Goal: Task Accomplishment & Management: Manage account settings

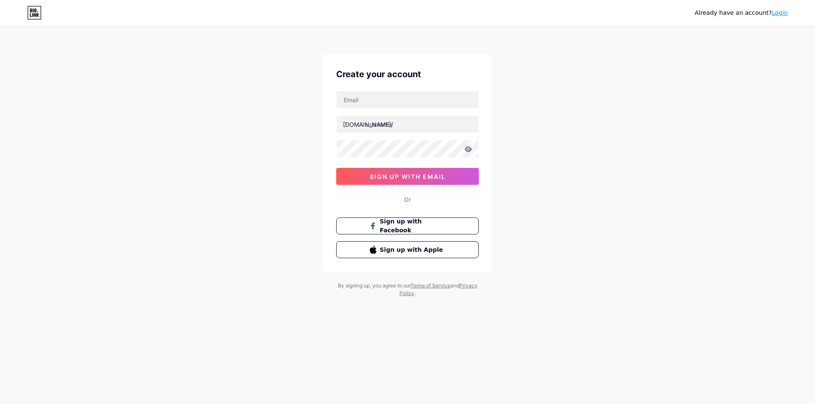
click at [782, 13] on link "Login" at bounding box center [779, 12] width 16 height 7
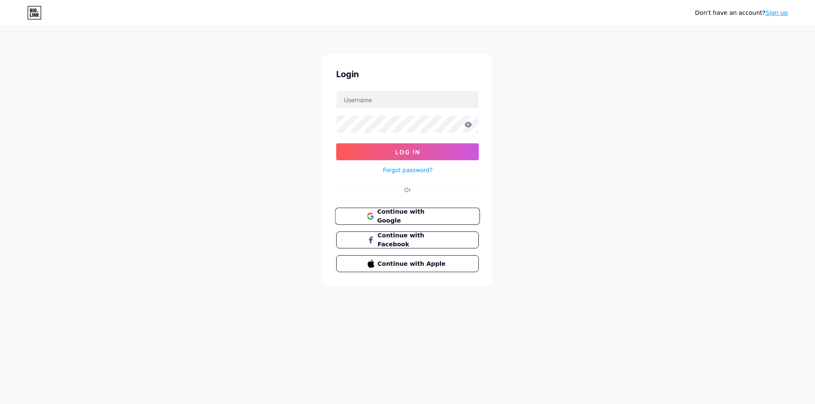
click at [443, 212] on span "Continue with Google" at bounding box center [412, 216] width 71 height 18
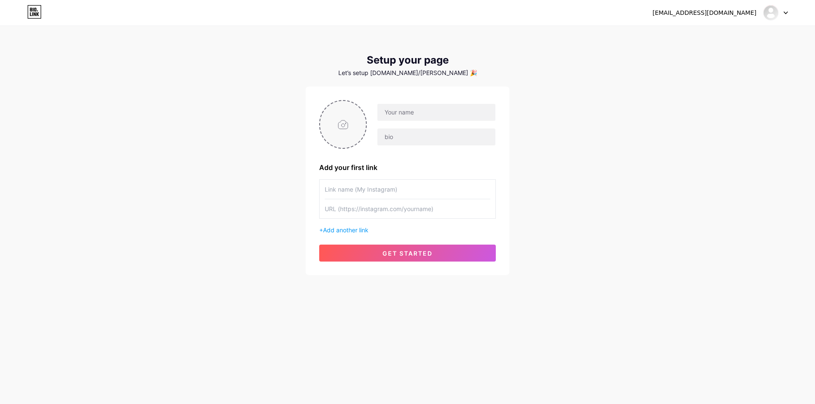
click at [348, 115] on input "file" at bounding box center [343, 124] width 46 height 47
type input "C:\fakepath\photo_2025-07-24_14-42-19 (2).jpg"
click at [404, 112] on input "text" at bounding box center [436, 112] width 118 height 17
paste input "[URL][DOMAIN_NAME]"
type input "[URL][DOMAIN_NAME]"
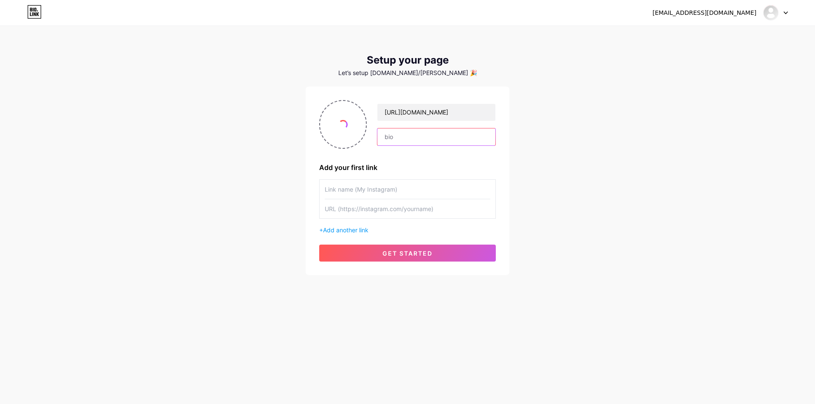
click at [404, 138] on input "text" at bounding box center [436, 137] width 118 height 17
paste input "[URL][DOMAIN_NAME]"
type input "[URL][DOMAIN_NAME]"
click at [383, 187] on input "text" at bounding box center [407, 189] width 165 height 19
paste input "[URL][DOMAIN_NAME]"
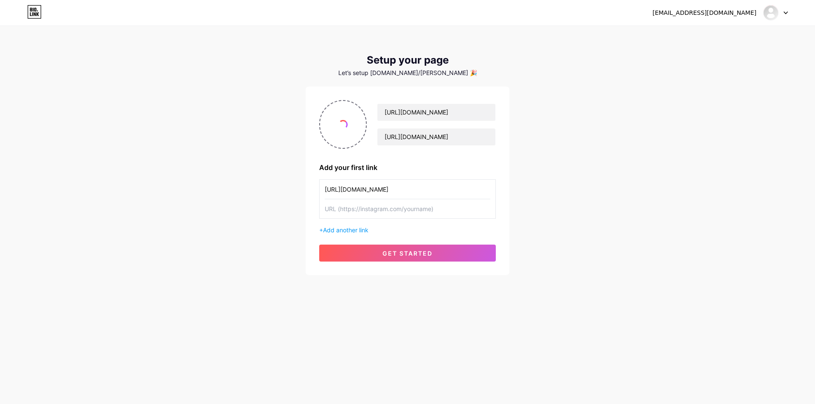
type input "[URL][DOMAIN_NAME]"
click at [381, 210] on input "text" at bounding box center [407, 208] width 165 height 19
paste input "[URL][DOMAIN_NAME]"
type input "[URL][DOMAIN_NAME]"
click at [383, 255] on span "get started" at bounding box center [407, 253] width 50 height 7
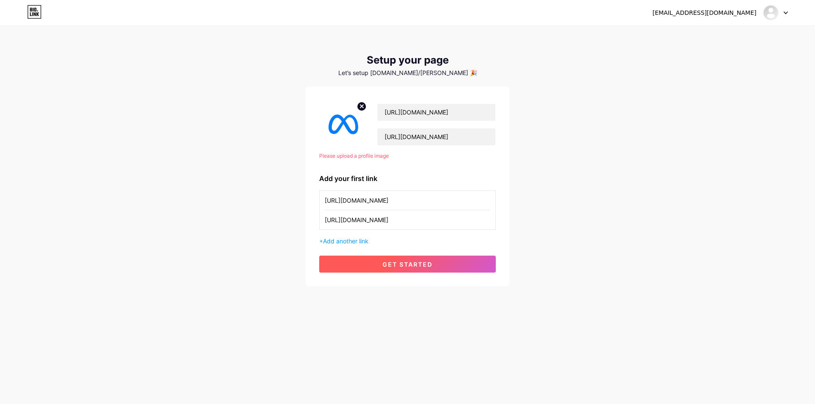
click at [384, 260] on button "get started" at bounding box center [407, 264] width 177 height 17
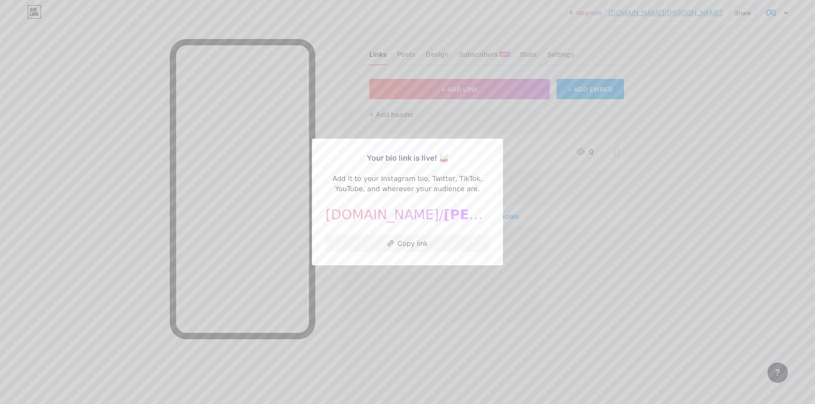
click at [566, 252] on div at bounding box center [407, 202] width 815 height 404
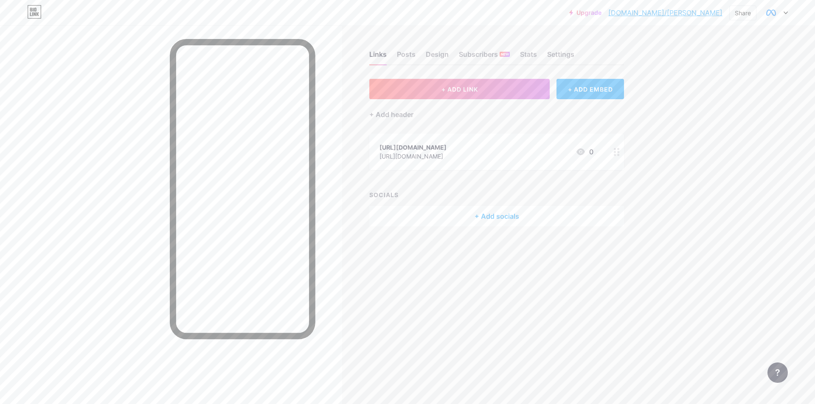
click at [447, 164] on div "[URL][DOMAIN_NAME] [URL][DOMAIN_NAME] 0" at bounding box center [496, 152] width 255 height 36
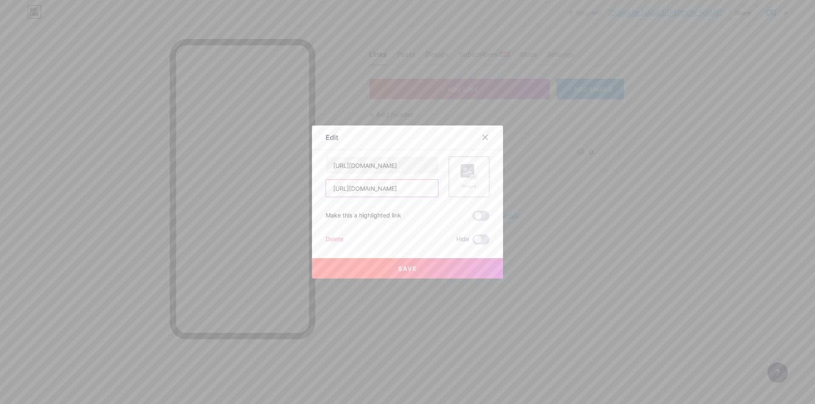
click at [378, 190] on input "[URL][DOMAIN_NAME]" at bounding box center [382, 188] width 112 height 17
paste input "[DOMAIN_NAME][URL]"
type input "[URL][DOMAIN_NAME]"
click at [461, 177] on rect at bounding box center [467, 171] width 14 height 14
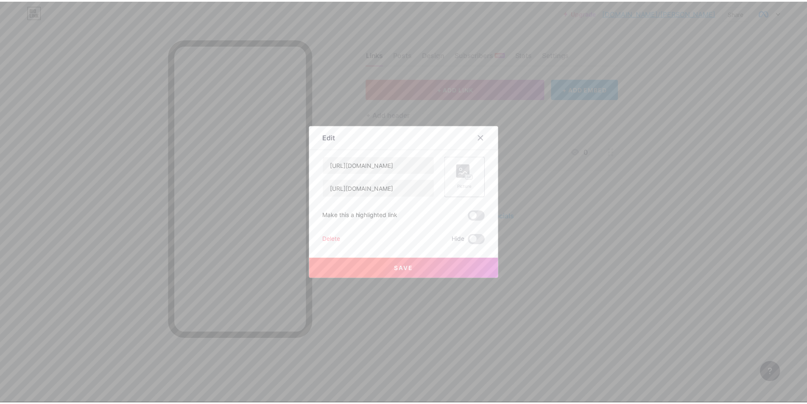
scroll to position [0, 0]
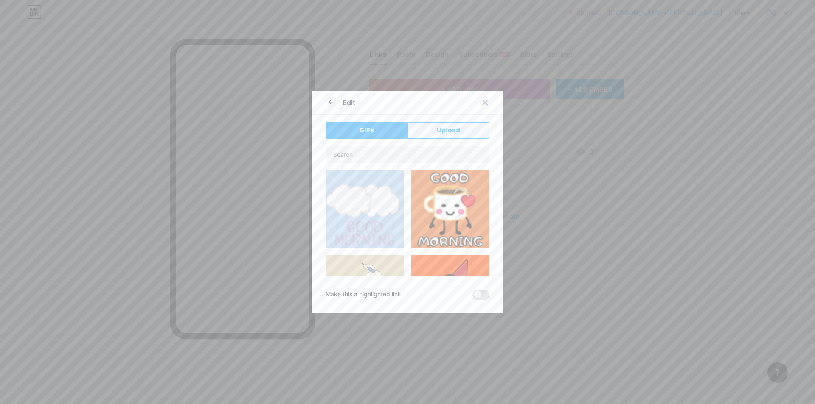
click at [437, 127] on span "Upload" at bounding box center [448, 130] width 23 height 9
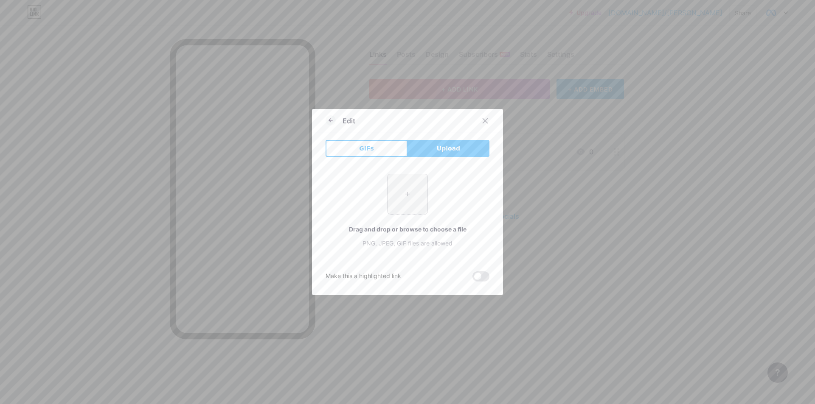
click at [402, 188] on input "file" at bounding box center [407, 194] width 40 height 40
type input "C:\fakepath\photo_2025-07-24_14-42-19.jpg"
click at [325, 121] on icon at bounding box center [330, 120] width 10 height 10
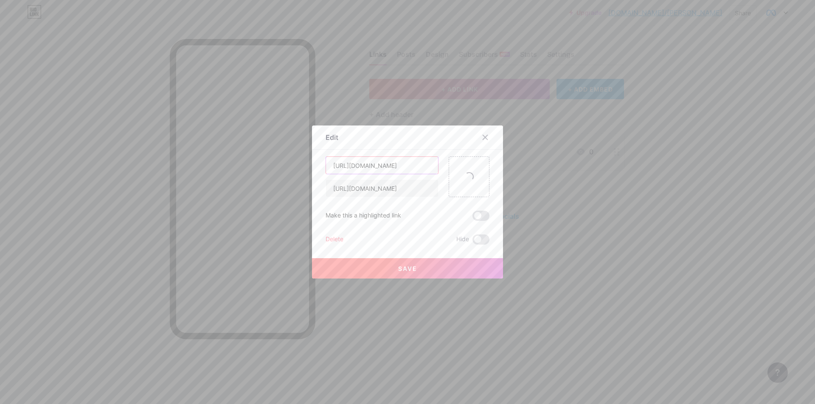
click at [387, 165] on input "[URL][DOMAIN_NAME]" at bounding box center [382, 165] width 112 height 17
type input "Submit an Appeal"
click at [420, 272] on button "Save" at bounding box center [407, 268] width 191 height 20
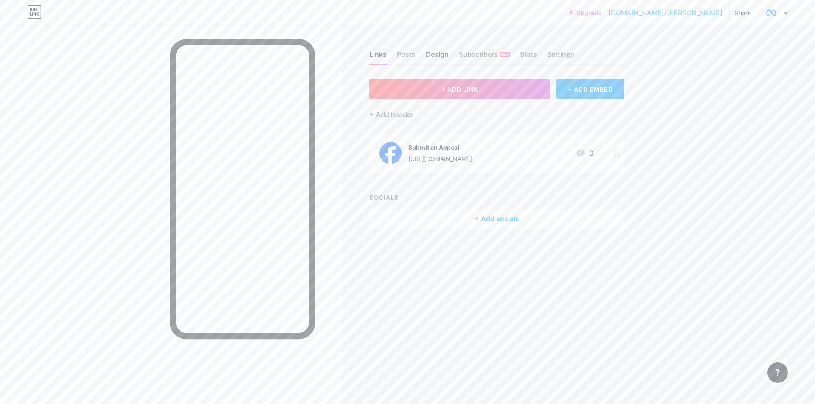
click at [434, 57] on div "Design" at bounding box center [437, 56] width 23 height 15
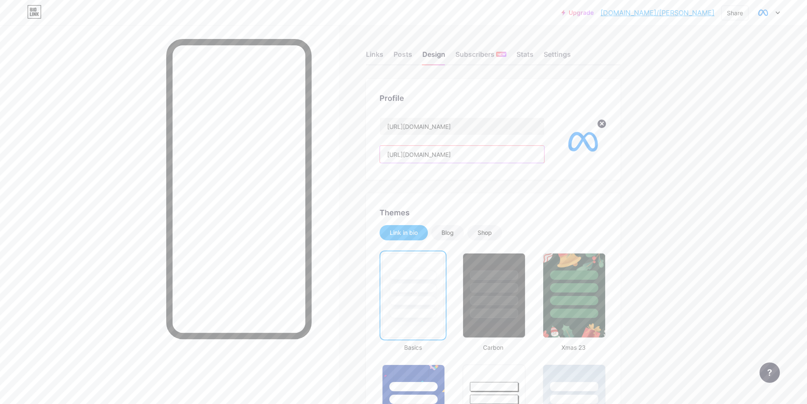
drag, startPoint x: 521, startPoint y: 160, endPoint x: 380, endPoint y: 175, distance: 142.1
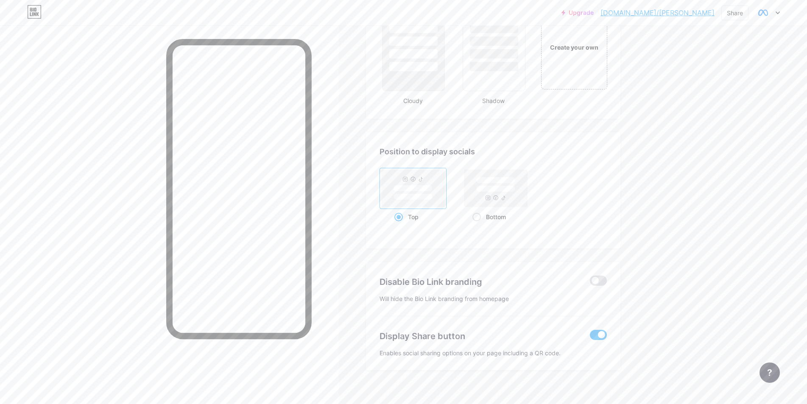
scroll to position [1037, 0]
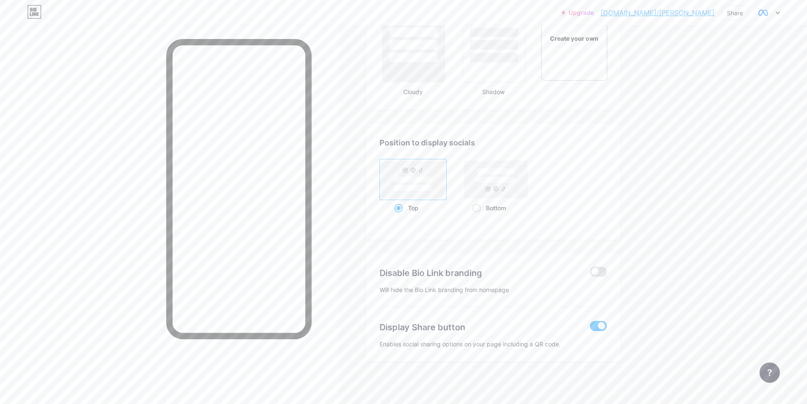
click at [597, 322] on span at bounding box center [598, 326] width 17 height 10
click at [590, 328] on input "checkbox" at bounding box center [590, 328] width 0 height 0
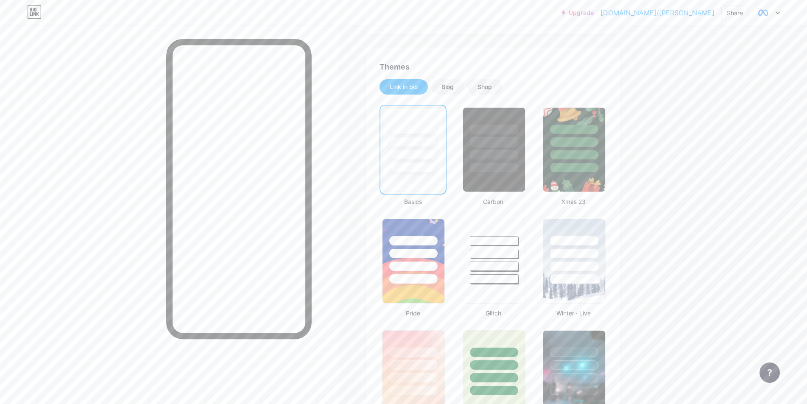
scroll to position [0, 0]
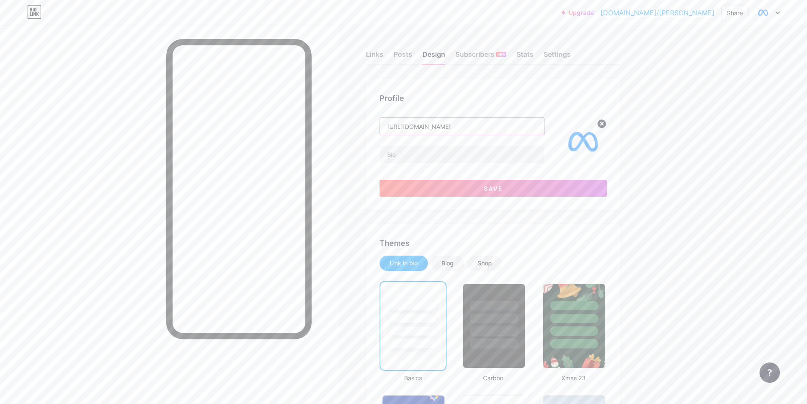
drag, startPoint x: 512, startPoint y: 131, endPoint x: 166, endPoint y: 174, distance: 348.4
type input "Meta Business Help Center"
click at [449, 187] on button "Save" at bounding box center [493, 188] width 227 height 17
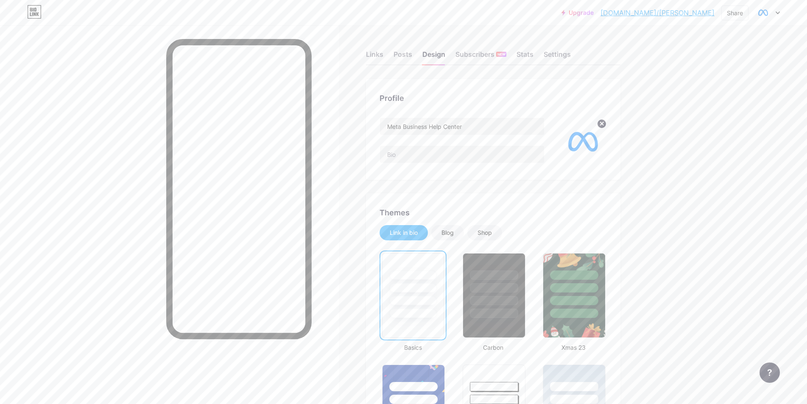
click at [687, 12] on link "[DOMAIN_NAME]/[PERSON_NAME]" at bounding box center [658, 13] width 114 height 10
